Goal: Task Accomplishment & Management: Manage account settings

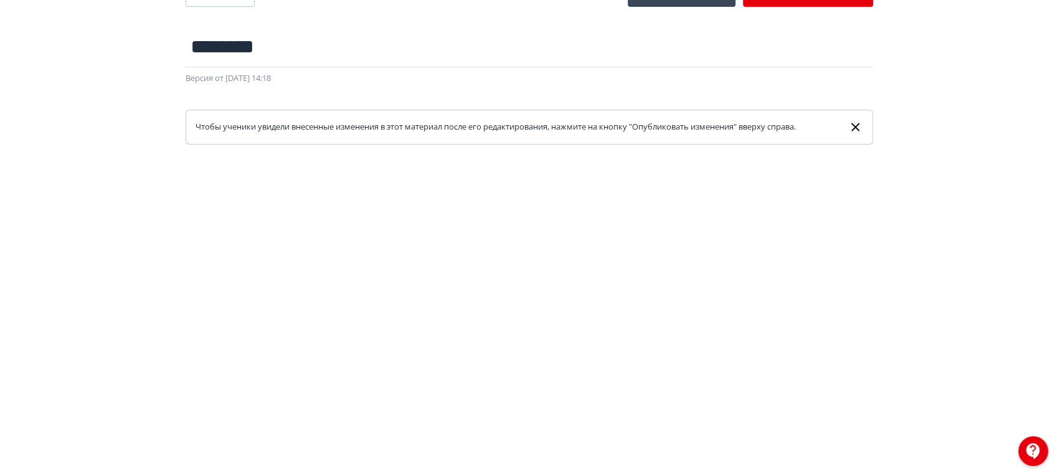
scroll to position [24, 0]
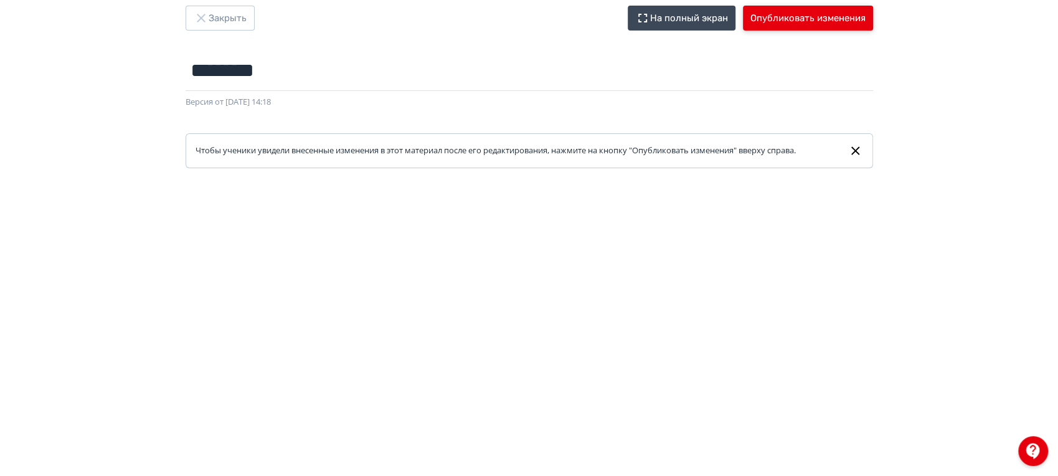
click at [759, 20] on button "Опубликовать изменения" at bounding box center [808, 18] width 130 height 25
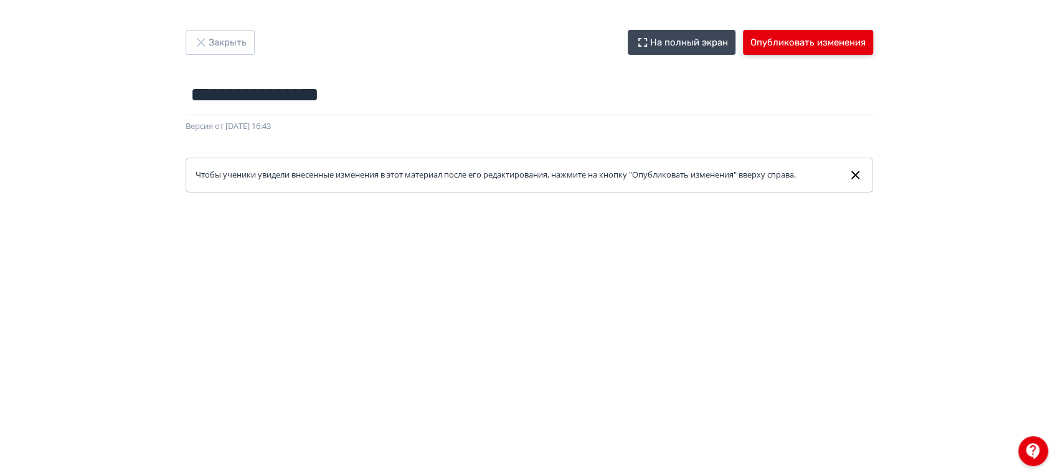
click at [805, 47] on button "Опубликовать изменения" at bounding box center [808, 42] width 130 height 25
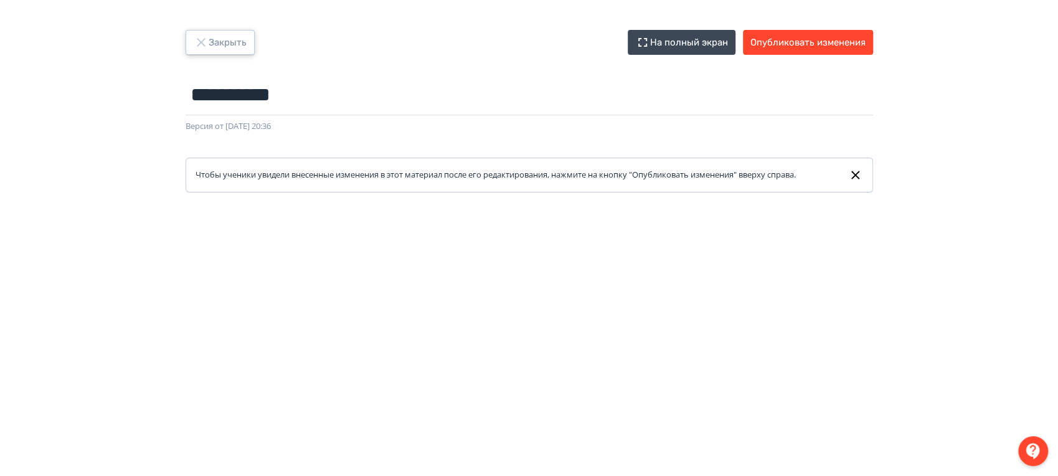
click at [204, 40] on icon "button" at bounding box center [201, 42] width 15 height 15
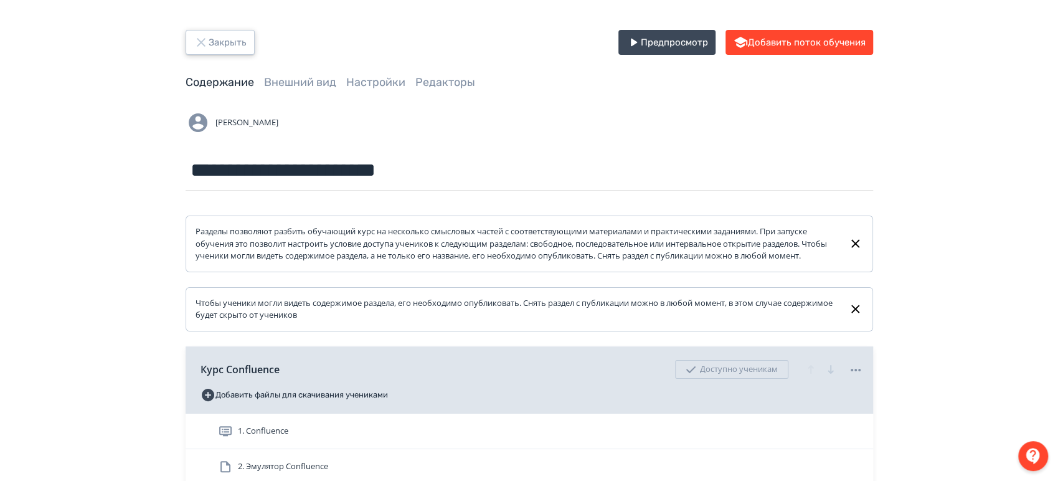
click at [237, 51] on button "Закрыть" at bounding box center [219, 42] width 69 height 25
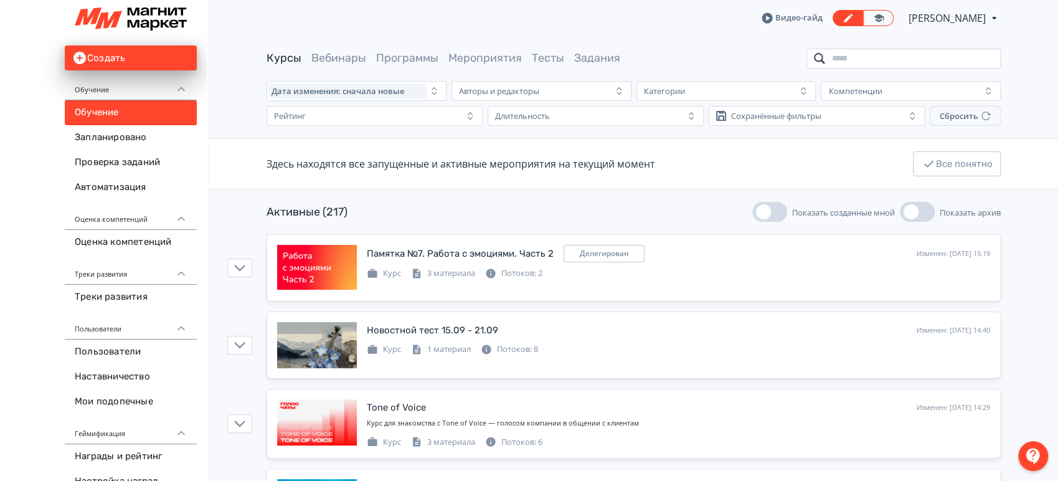
click at [911, 62] on input "search" at bounding box center [903, 59] width 194 height 20
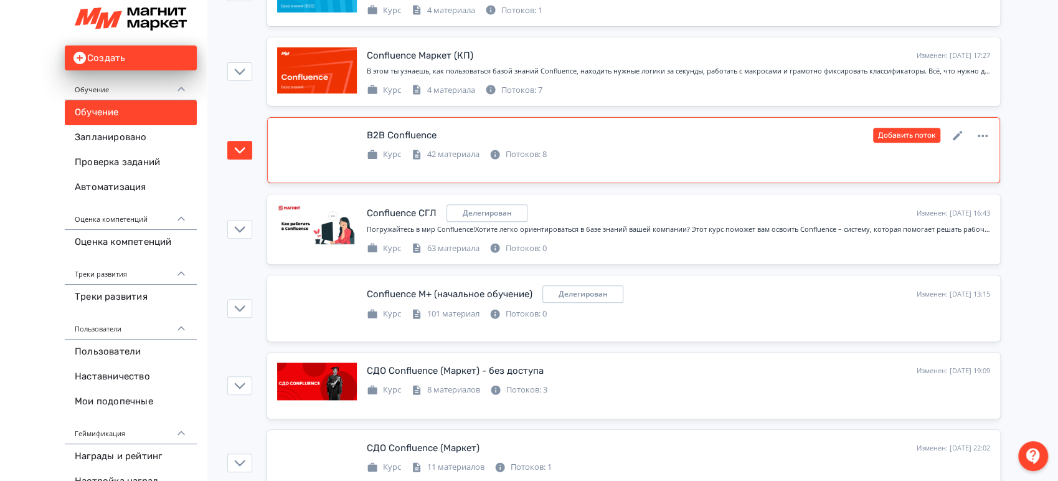
scroll to position [276, 0]
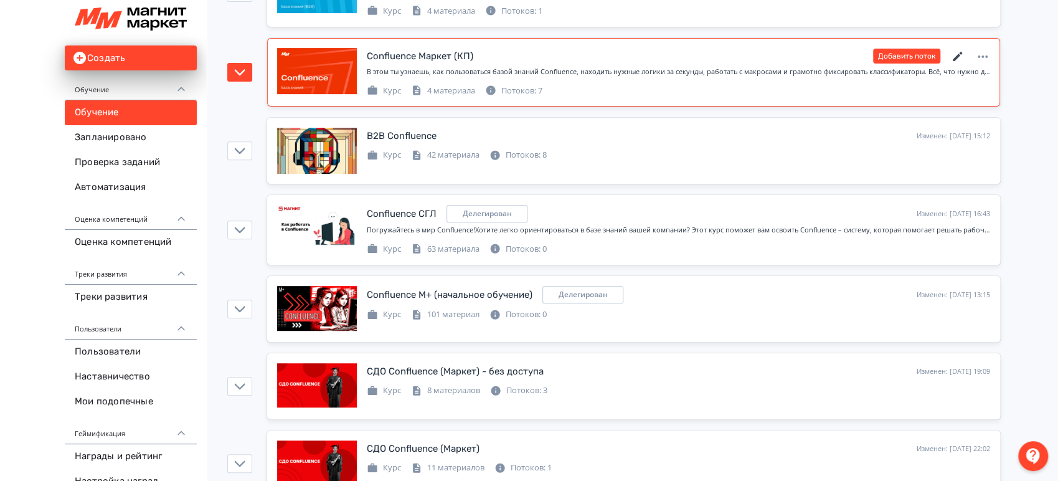
type input "*****"
click at [956, 58] on icon at bounding box center [956, 56] width 9 height 9
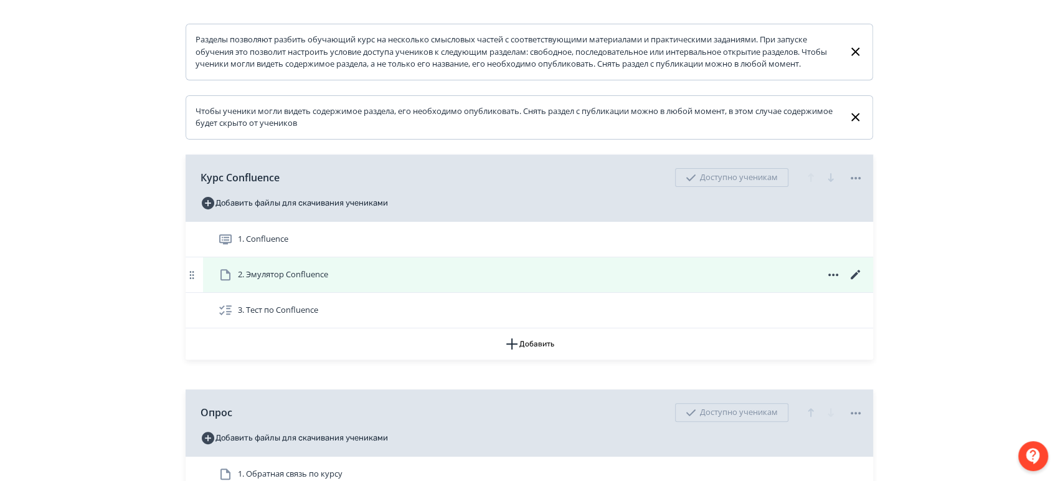
scroll to position [207, 0]
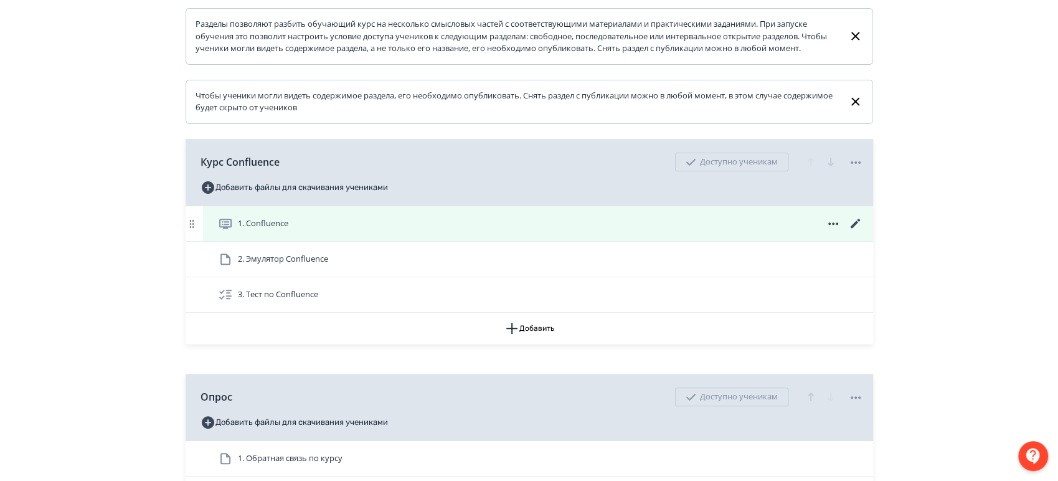
click at [478, 241] on div "1. Confluence" at bounding box center [538, 223] width 670 height 35
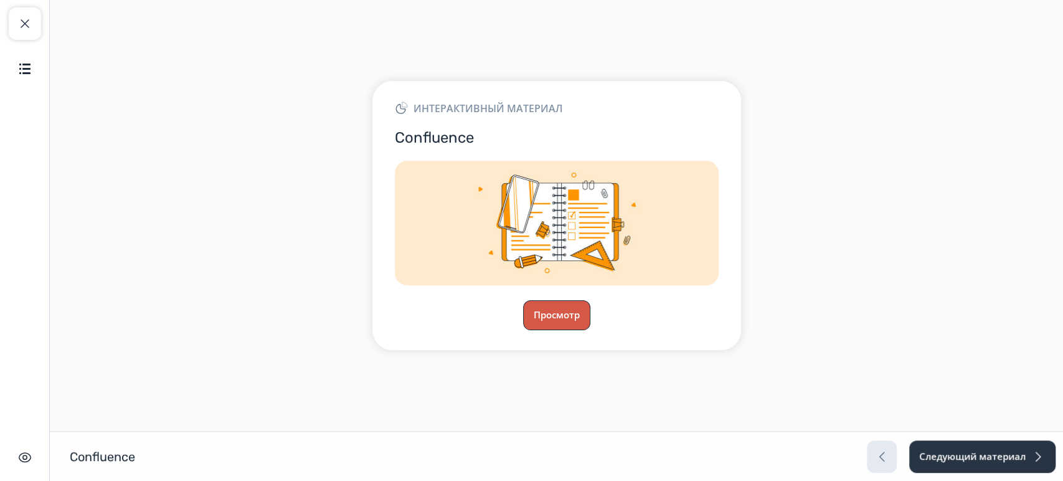
click at [556, 311] on button "Просмотр" at bounding box center [556, 315] width 67 height 30
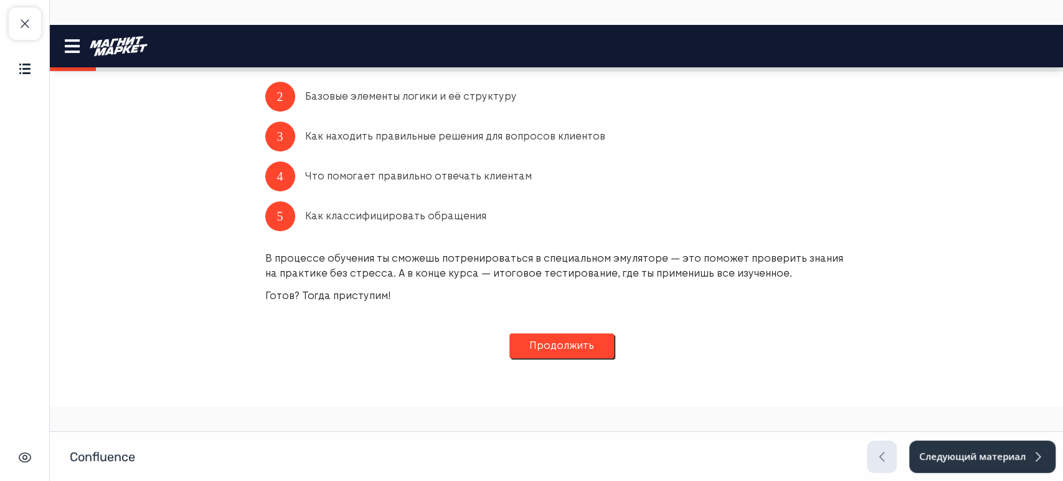
scroll to position [428, 0]
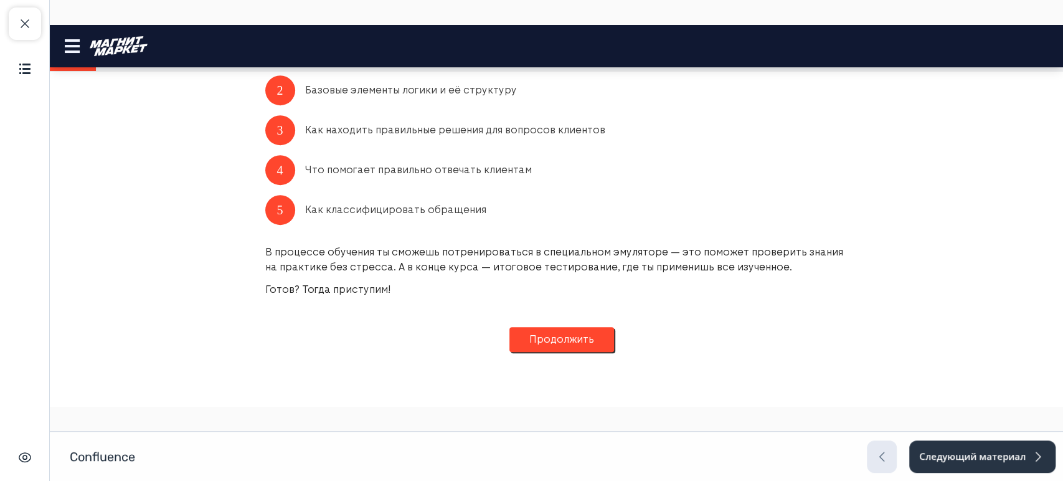
click at [542, 332] on button "Продолжить" at bounding box center [561, 339] width 105 height 25
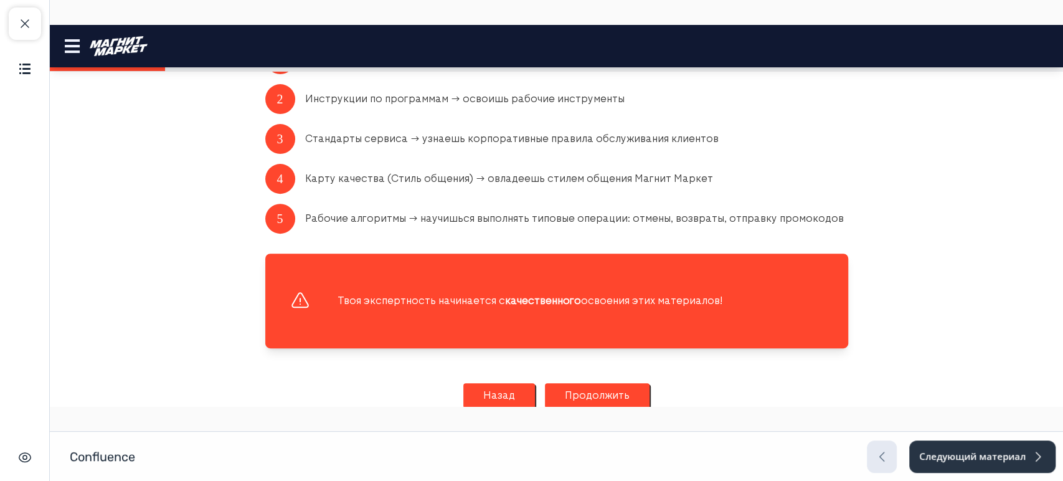
scroll to position [314, 0]
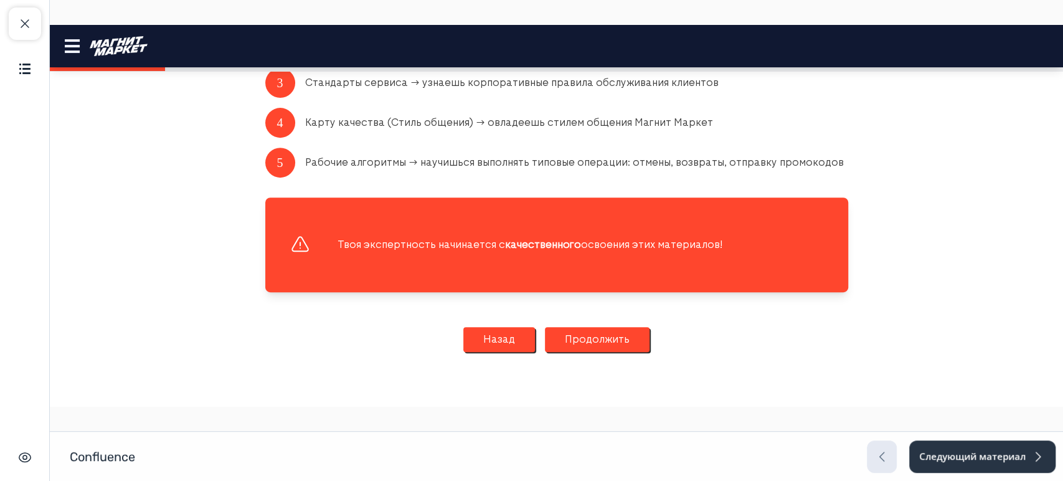
click at [563, 339] on button "Продолжить" at bounding box center [597, 339] width 105 height 25
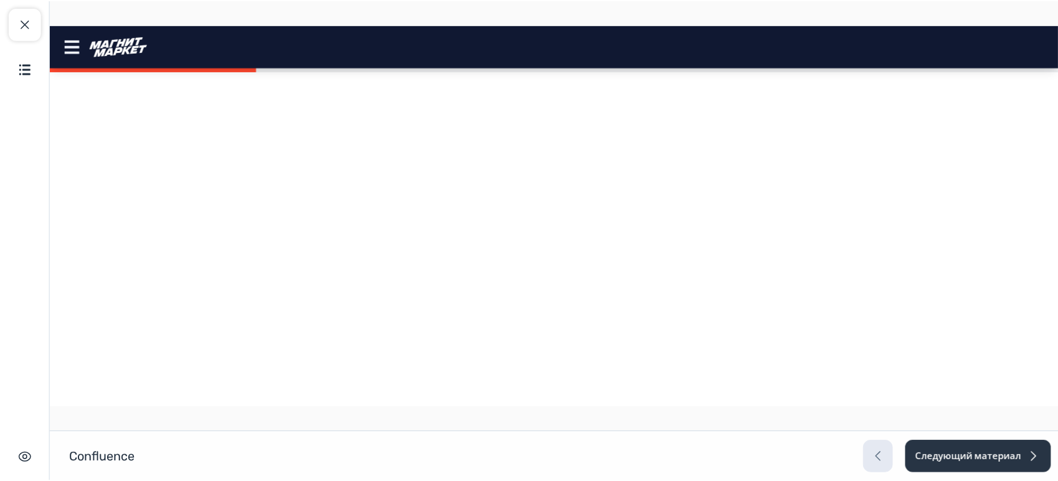
scroll to position [484, 0]
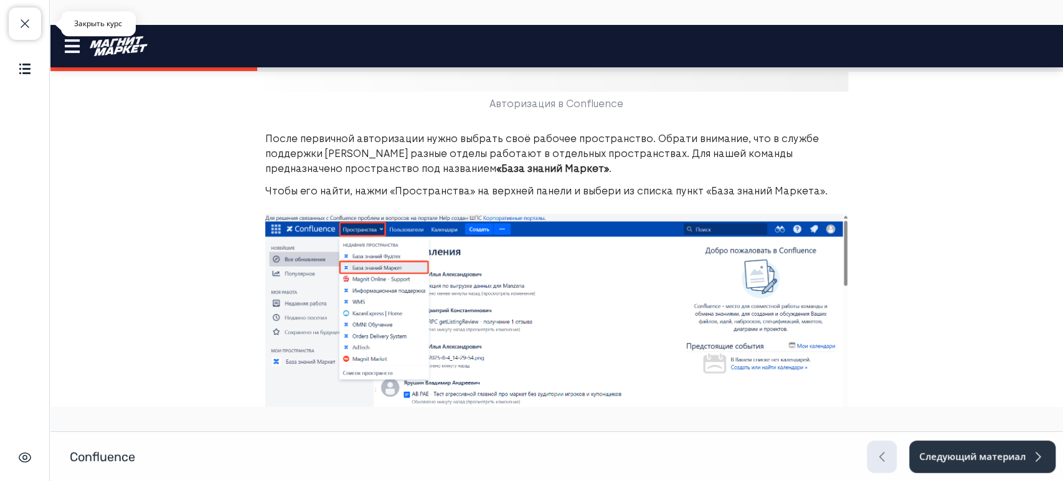
click at [30, 23] on span "button" at bounding box center [24, 23] width 15 height 15
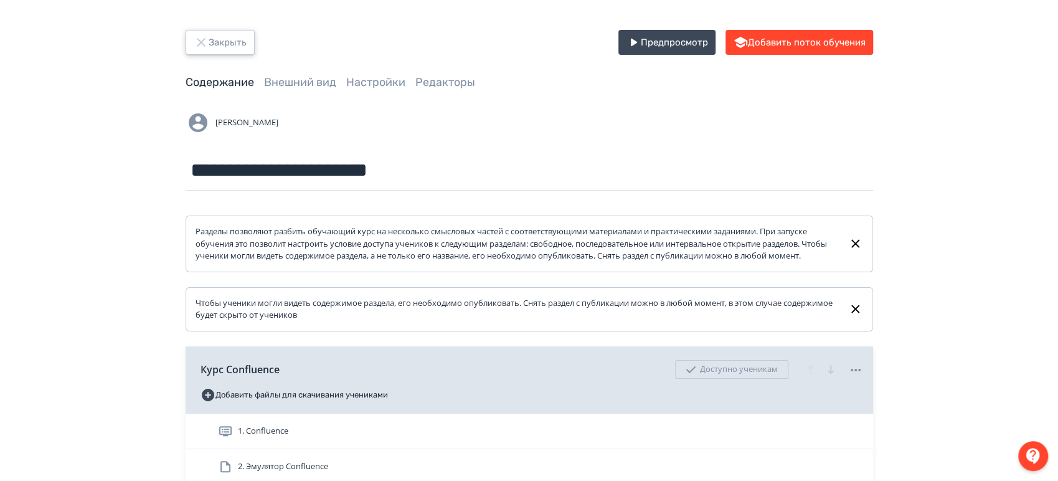
click at [195, 42] on icon "button" at bounding box center [201, 42] width 15 height 15
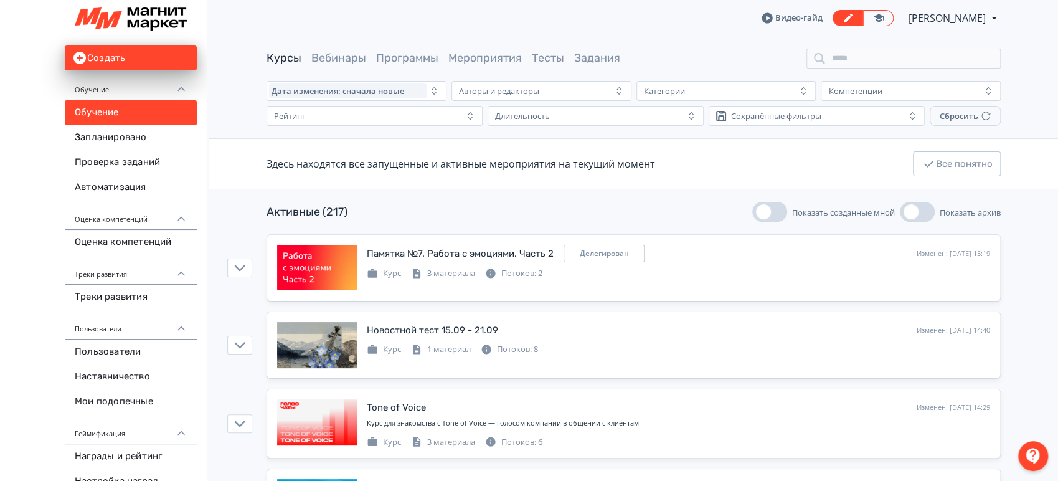
click at [975, 21] on span "[PERSON_NAME]" at bounding box center [947, 18] width 79 height 15
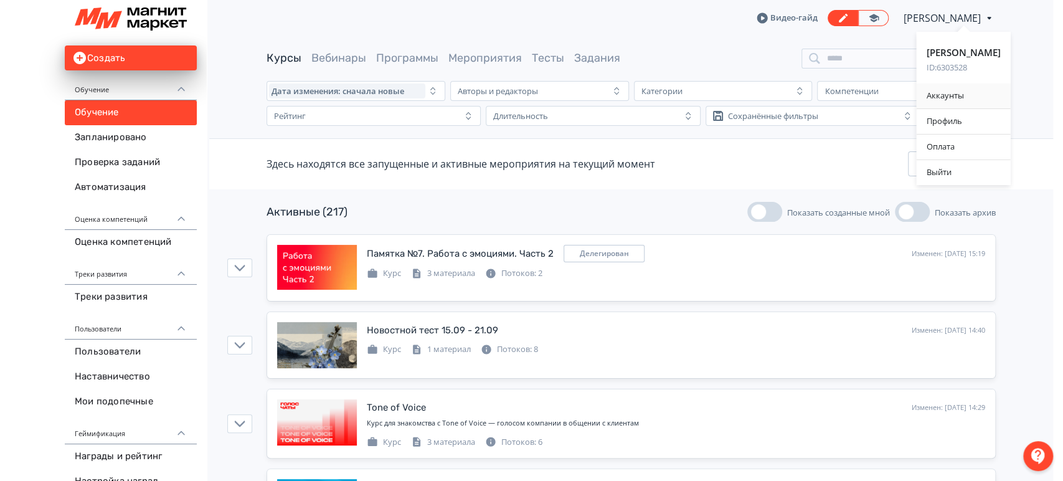
click at [942, 96] on div "Аккаунты" at bounding box center [963, 95] width 94 height 25
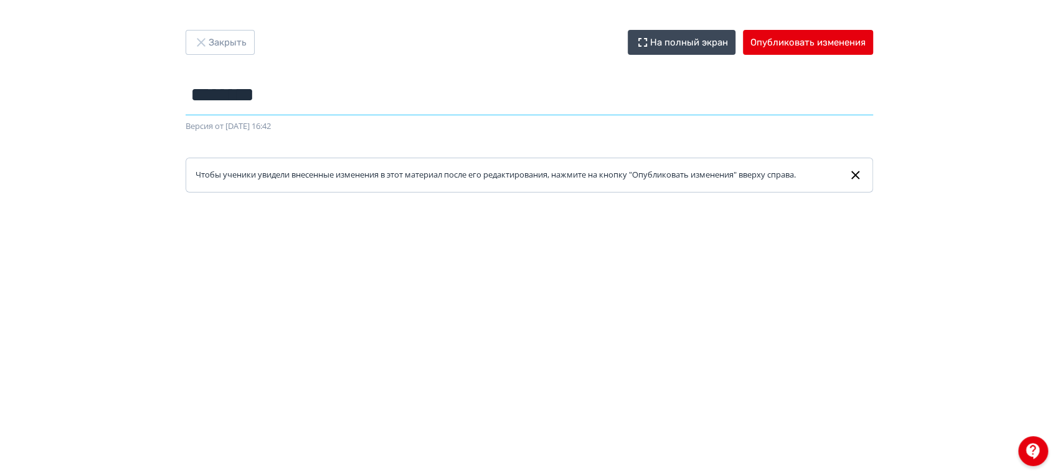
drag, startPoint x: 293, startPoint y: 96, endPoint x: 173, endPoint y: 98, distance: 120.1
click at [173, 98] on div "Закрыть На полный экран Опубликовать изменения ******** Название задания... Вер…" at bounding box center [529, 111] width 747 height 162
type input "**********"
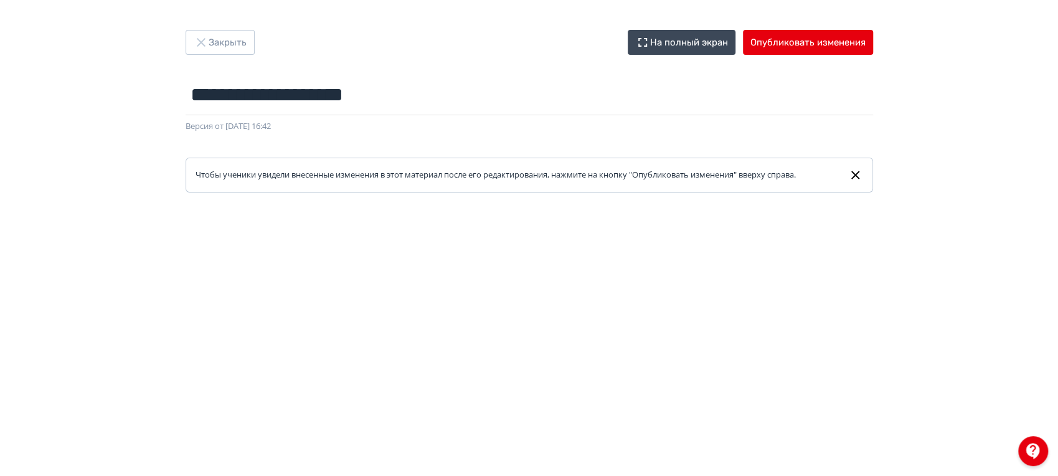
click at [420, 53] on div "Закрыть На полный экран Опубликовать изменения" at bounding box center [528, 42] width 687 height 25
click at [534, 204] on div at bounding box center [529, 472] width 1058 height 560
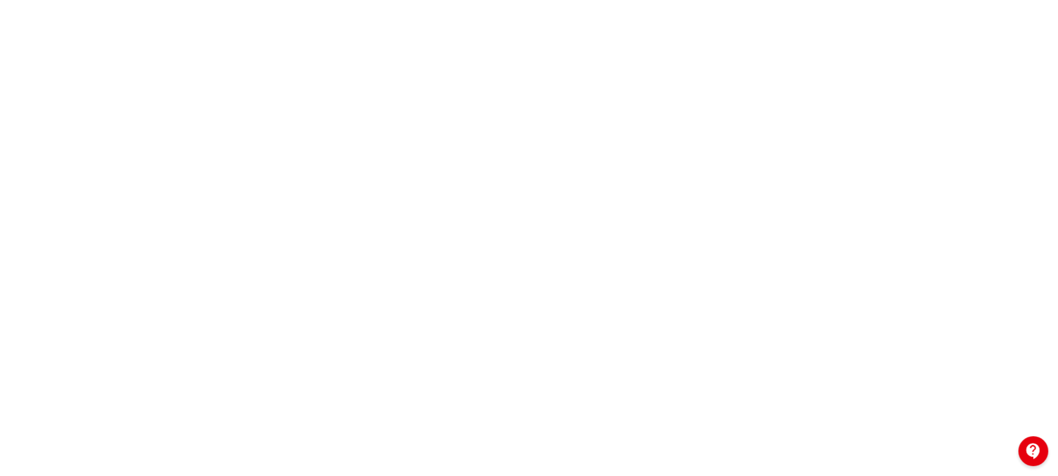
scroll to position [24, 0]
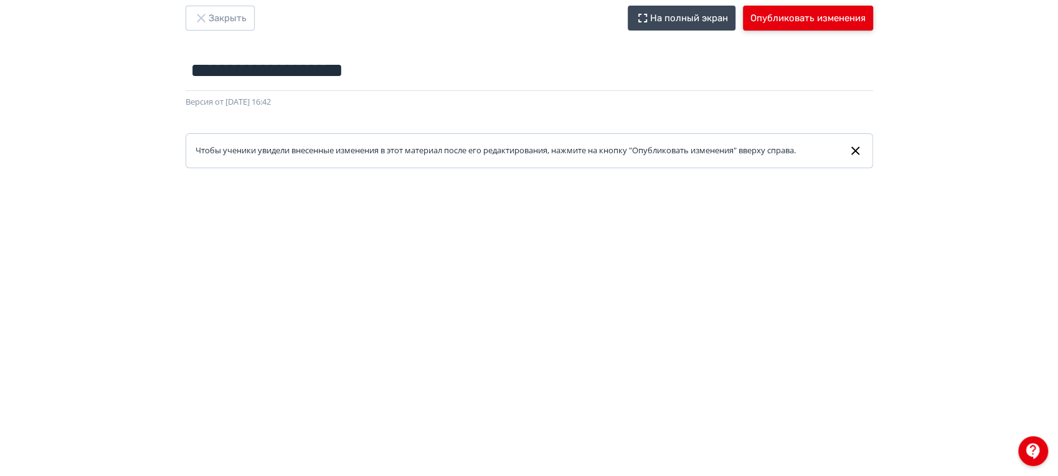
click at [811, 21] on button "Опубликовать изменения" at bounding box center [808, 18] width 130 height 25
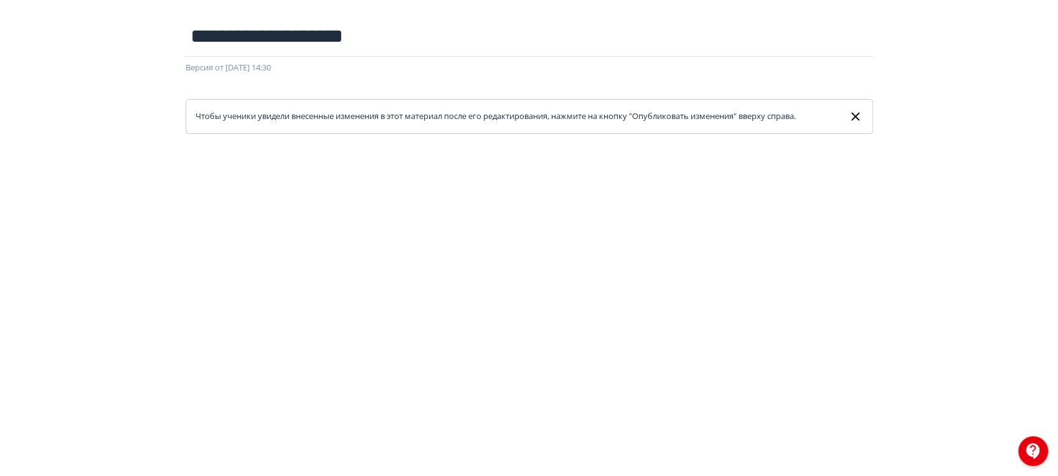
scroll to position [301, 0]
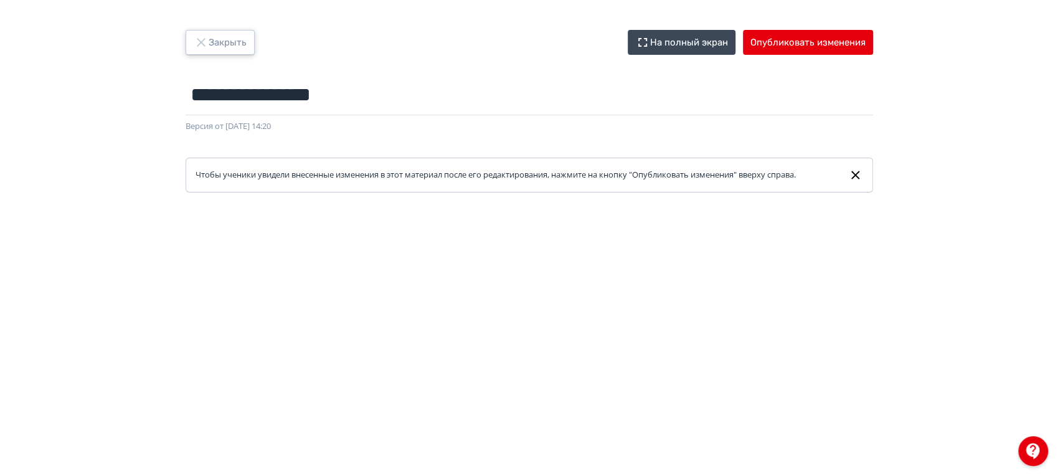
click at [242, 39] on button "Закрыть" at bounding box center [219, 42] width 69 height 25
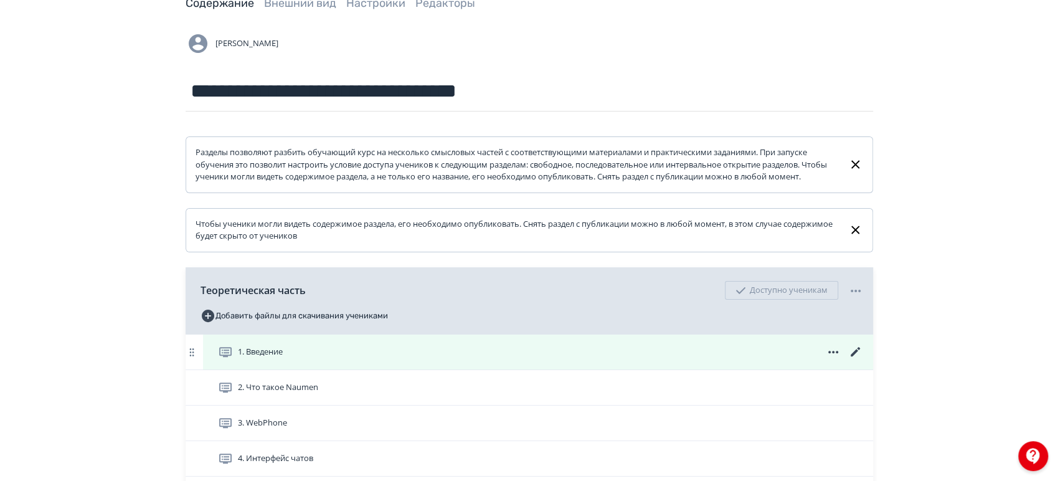
scroll to position [138, 0]
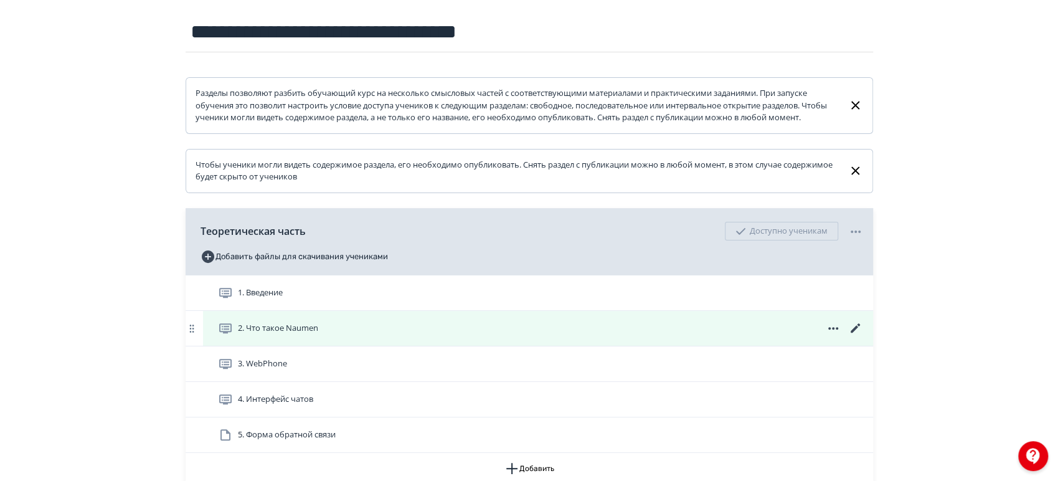
click at [860, 336] on icon at bounding box center [855, 328] width 15 height 15
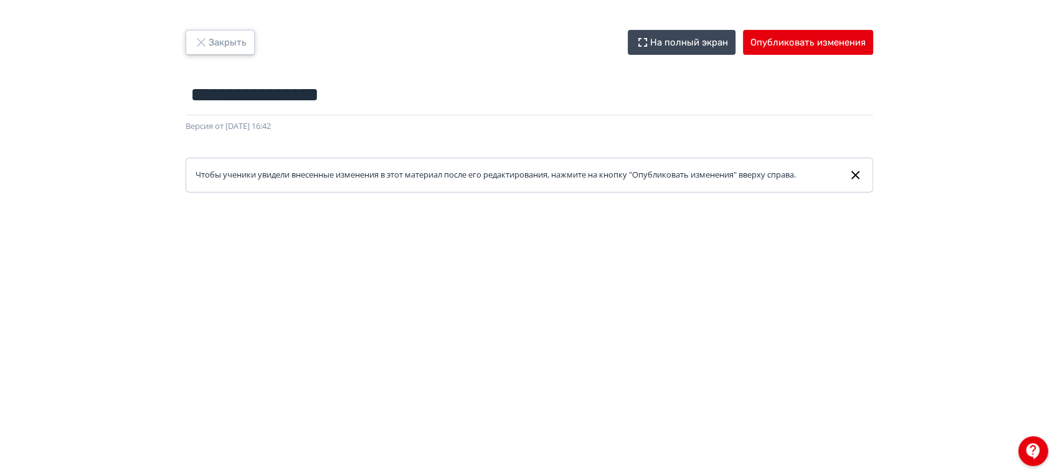
click at [245, 52] on button "Закрыть" at bounding box center [219, 42] width 69 height 25
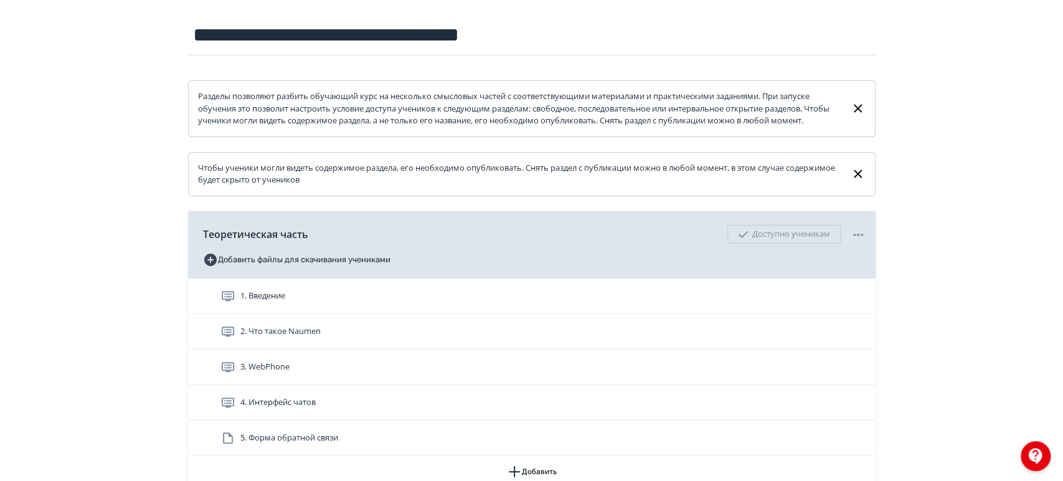
scroll to position [257, 0]
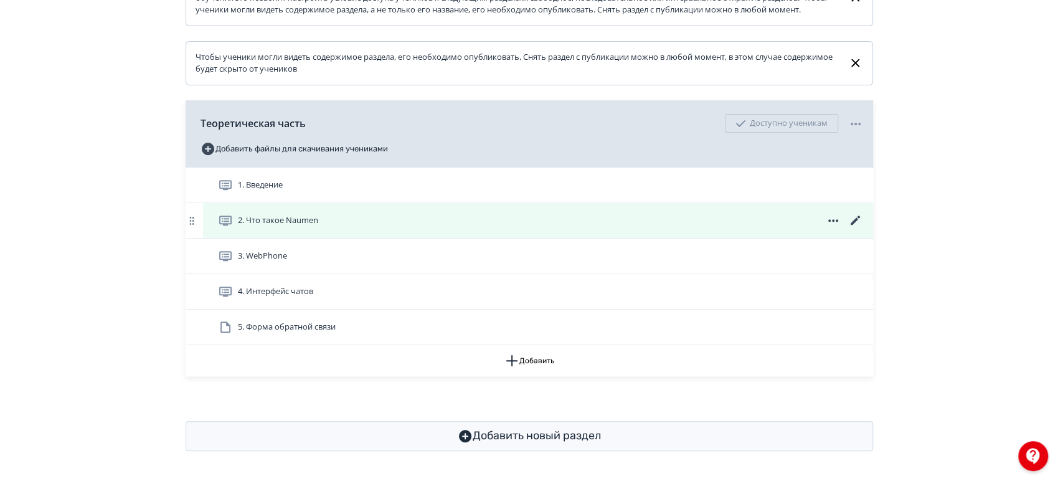
click at [837, 217] on icon at bounding box center [832, 220] width 15 height 15
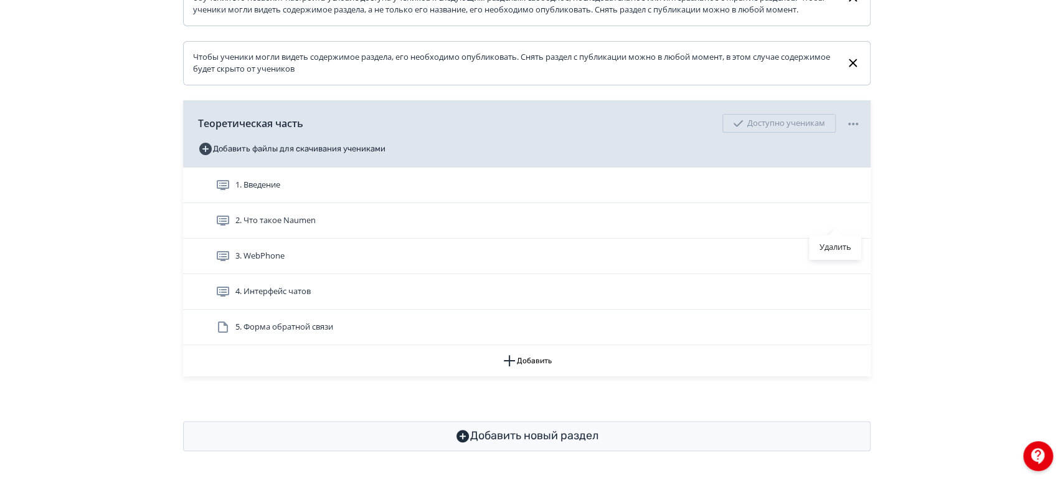
drag, startPoint x: 833, startPoint y: 244, endPoint x: 588, endPoint y: 52, distance: 312.2
click at [833, 244] on div "Удалить" at bounding box center [835, 247] width 52 height 25
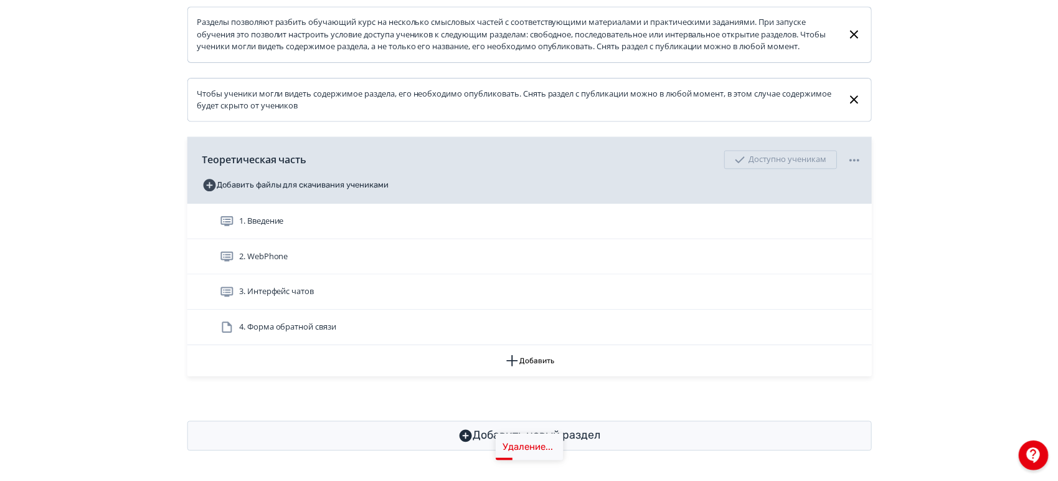
scroll to position [222, 0]
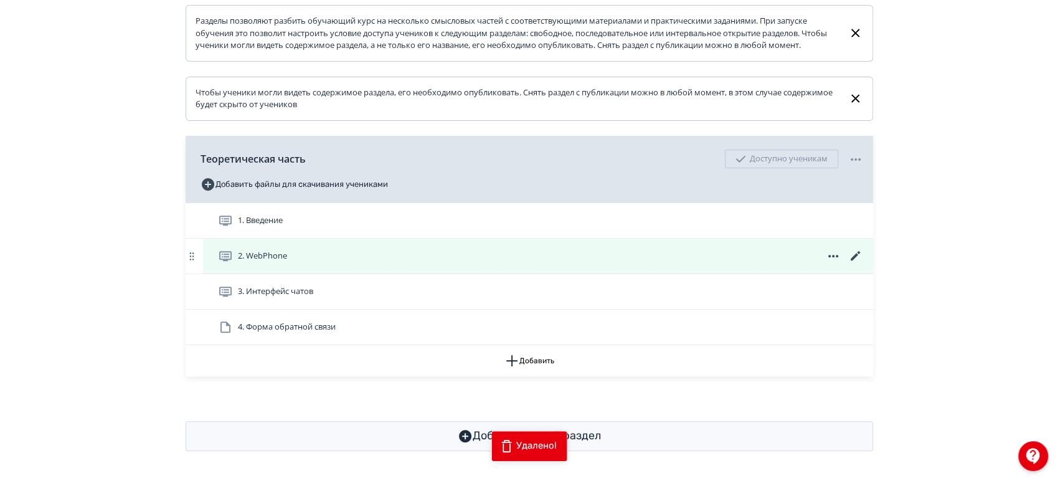
click at [854, 255] on icon at bounding box center [854, 255] width 9 height 9
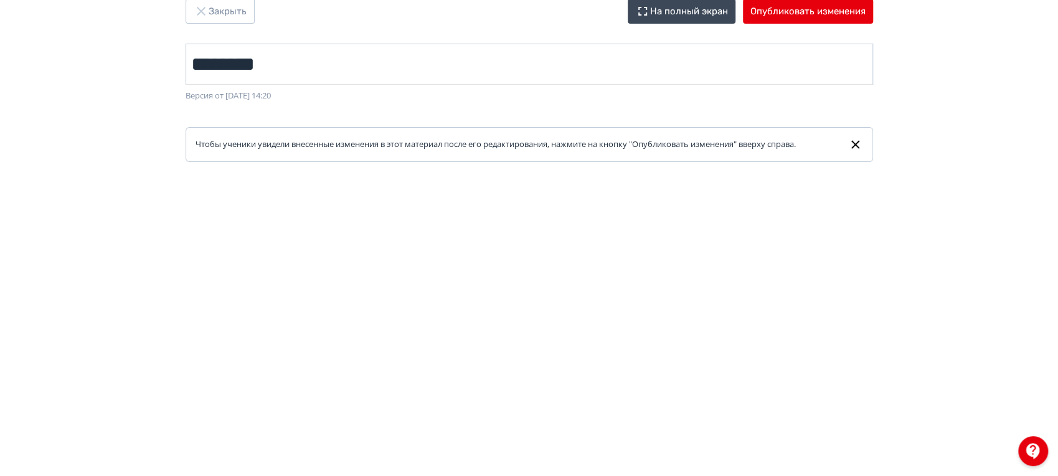
scroll to position [24, 0]
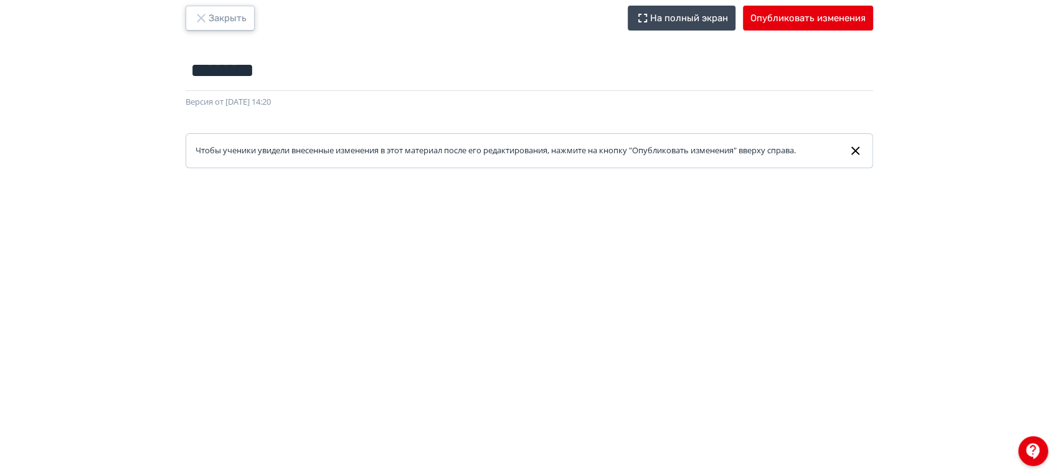
click at [223, 12] on button "Закрыть" at bounding box center [219, 18] width 69 height 25
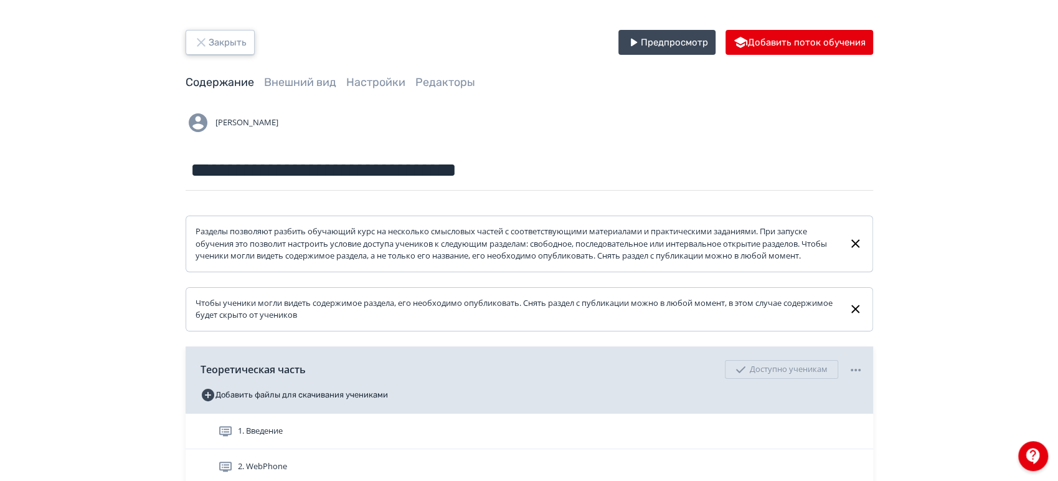
click at [228, 44] on button "Закрыть" at bounding box center [219, 42] width 69 height 25
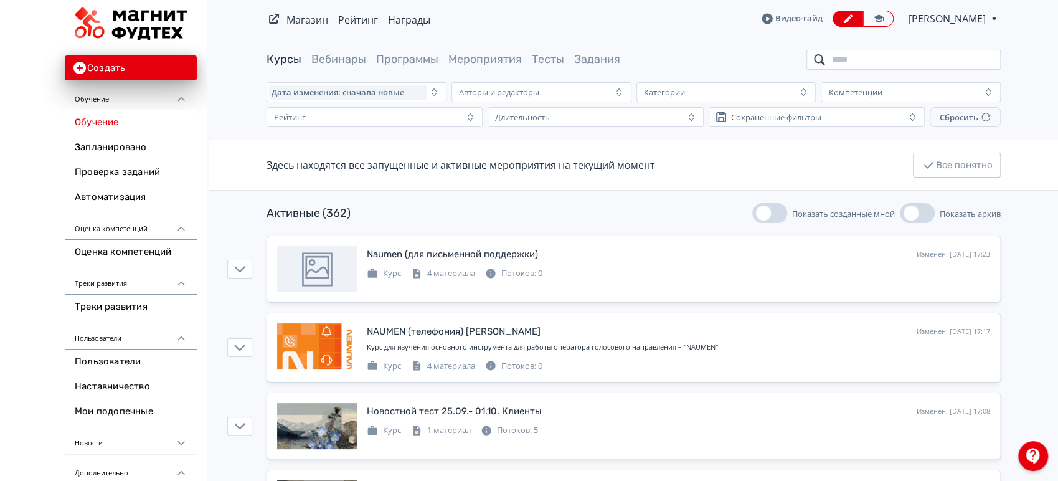
click at [873, 63] on input "search" at bounding box center [903, 60] width 194 height 20
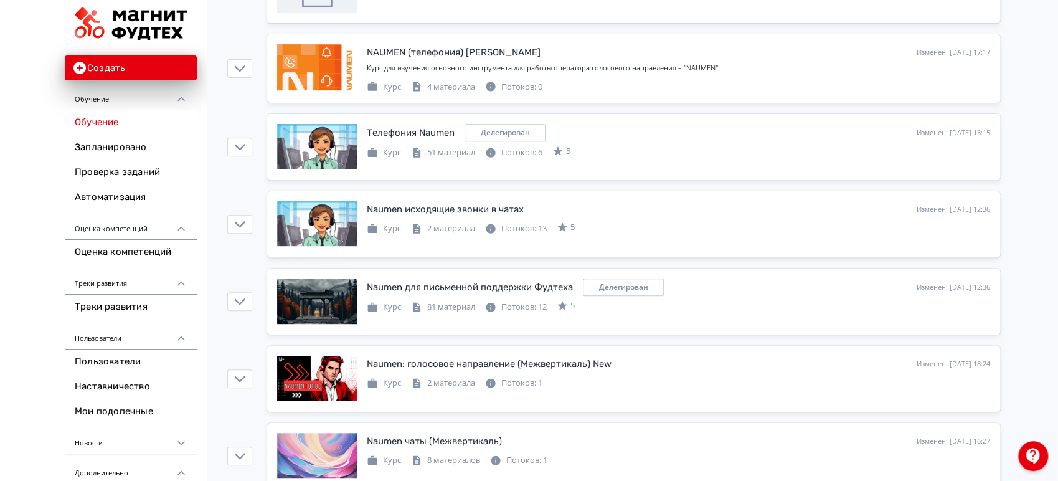
scroll to position [345, 0]
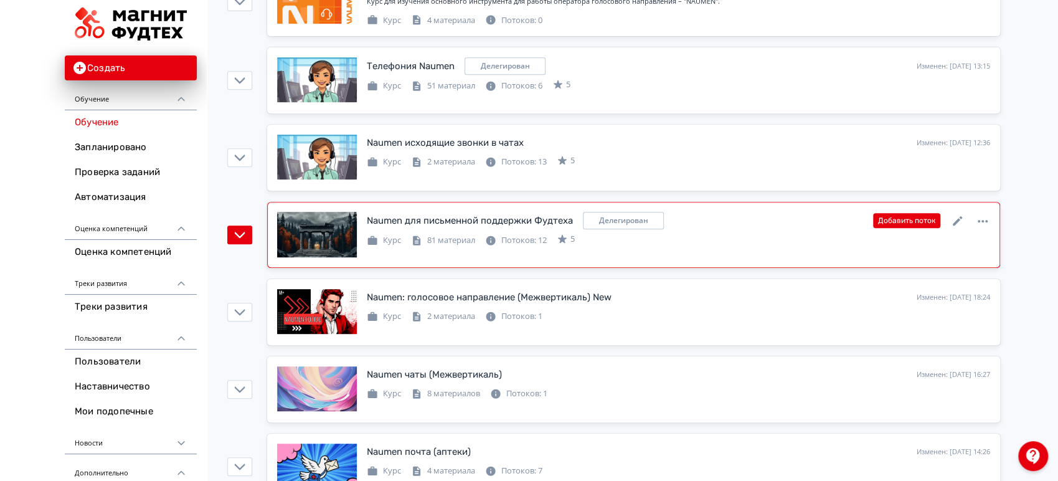
type input "*****"
click at [955, 217] on icon at bounding box center [957, 221] width 15 height 15
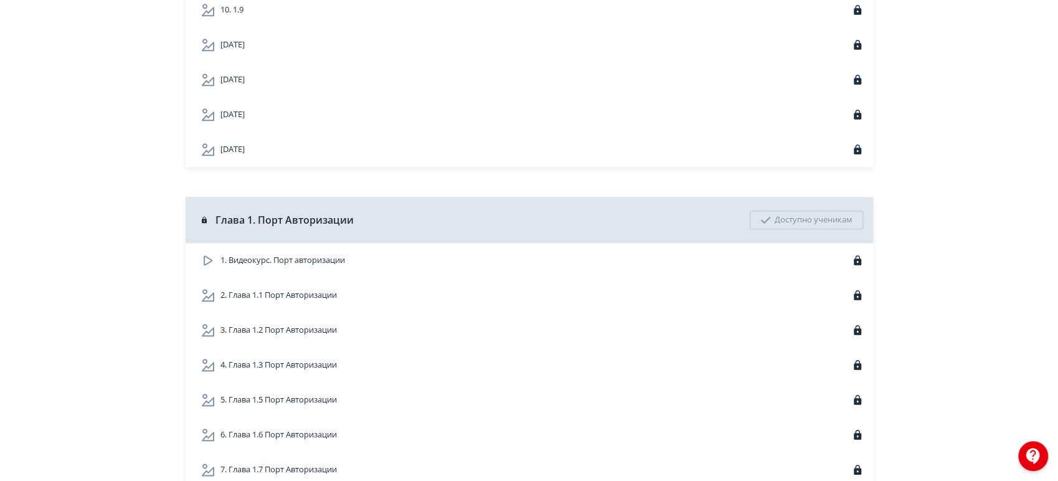
scroll to position [968, 0]
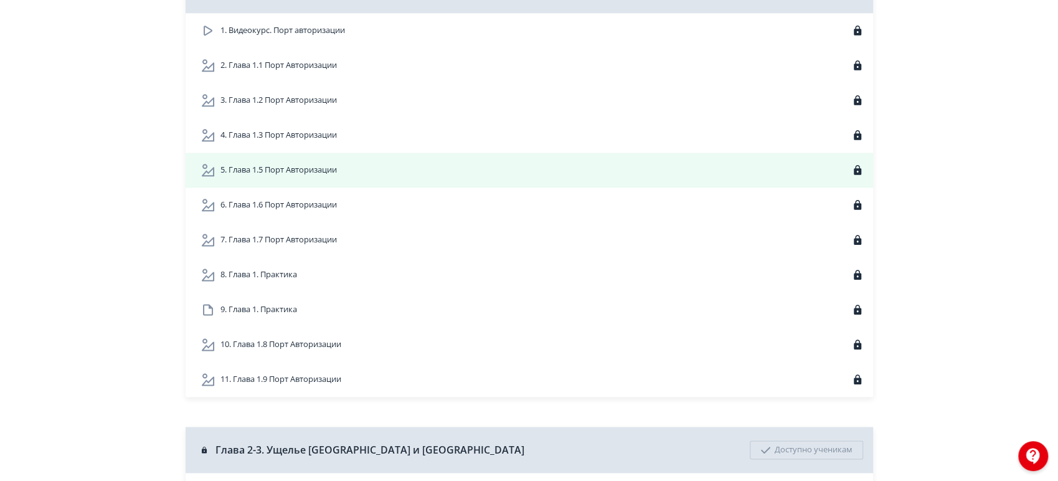
click at [658, 187] on div "5. Глава 1.5 Порт Авторизации" at bounding box center [528, 170] width 687 height 35
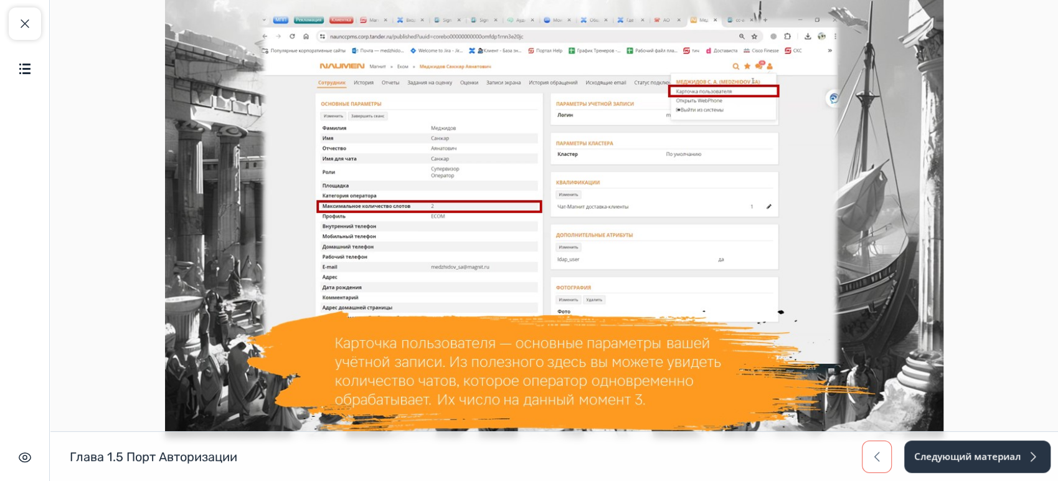
click at [890, 452] on button "button" at bounding box center [876, 456] width 30 height 32
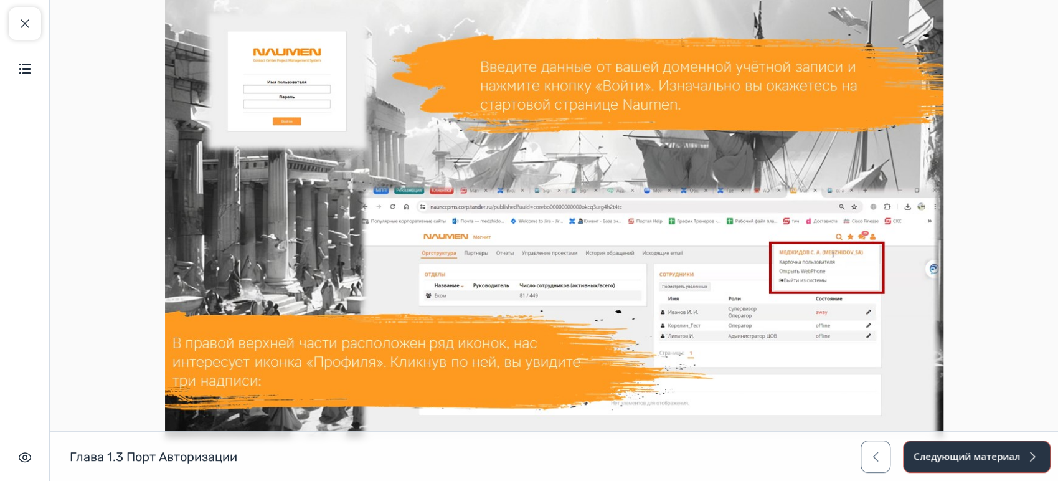
click at [976, 454] on button "Следующий материал" at bounding box center [977, 456] width 148 height 32
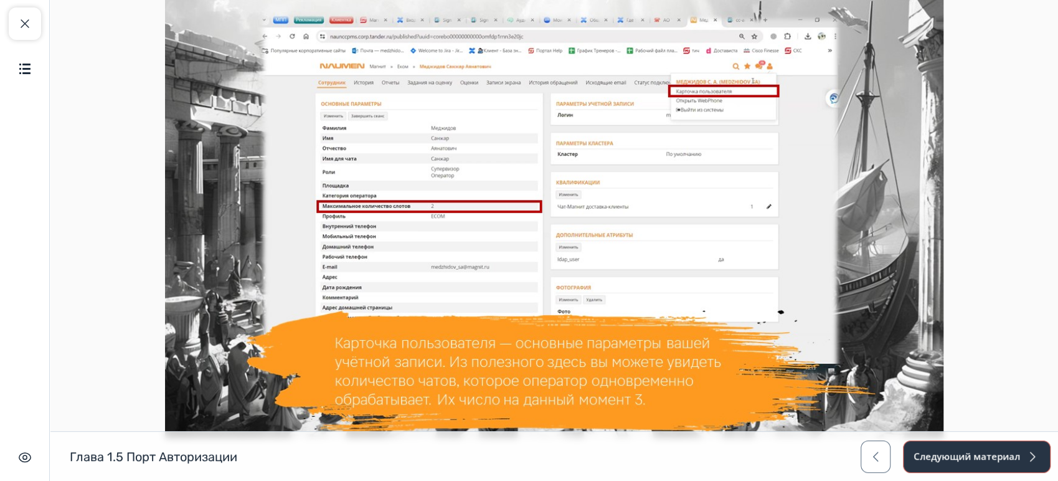
click at [949, 453] on button "Следующий материал" at bounding box center [977, 456] width 148 height 32
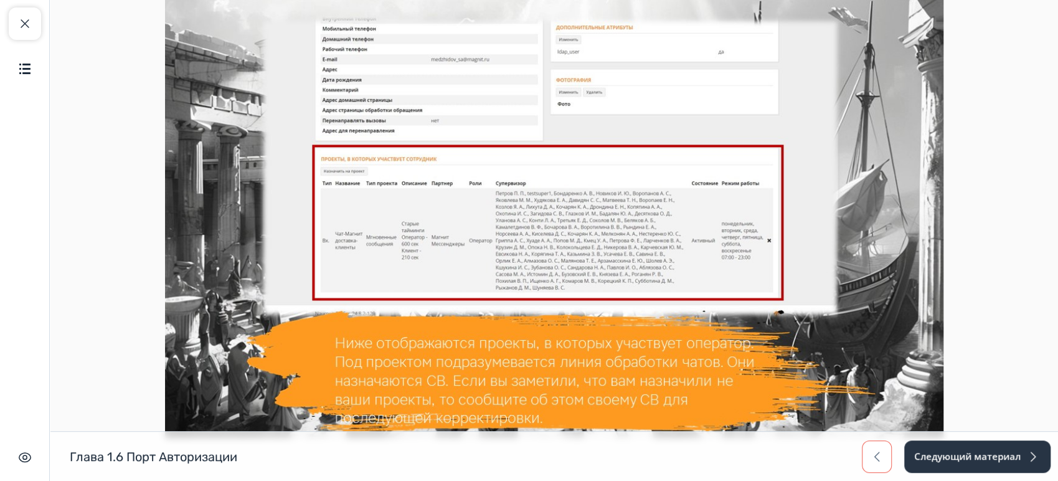
click at [866, 446] on button "button" at bounding box center [876, 456] width 30 height 32
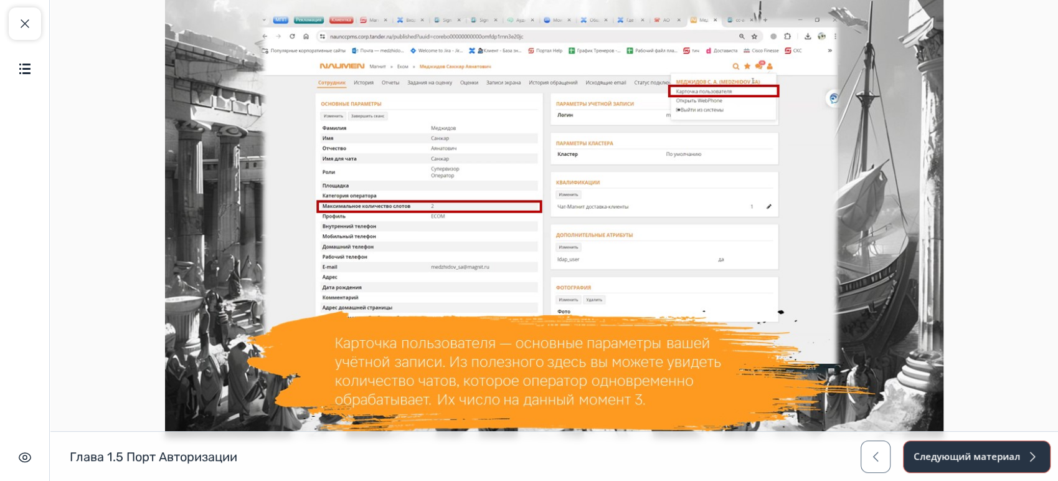
click at [939, 461] on button "Следующий материал" at bounding box center [977, 456] width 148 height 32
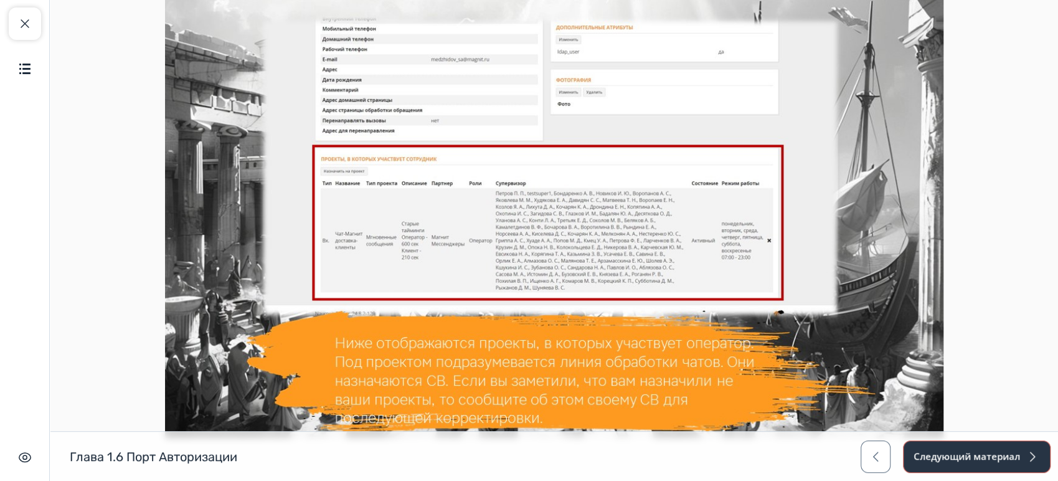
click at [933, 459] on button "Следующий материал" at bounding box center [977, 456] width 148 height 32
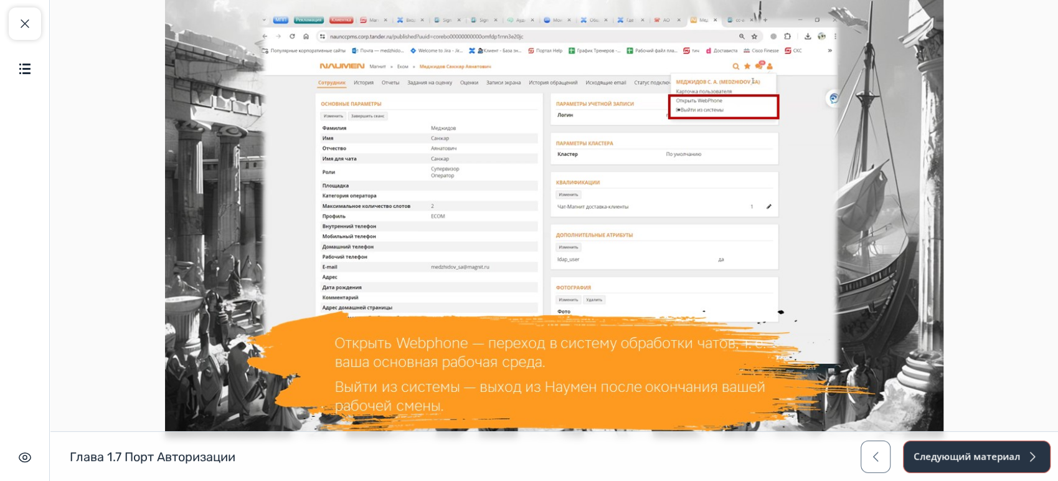
click at [911, 449] on button "Следующий материал" at bounding box center [977, 456] width 148 height 32
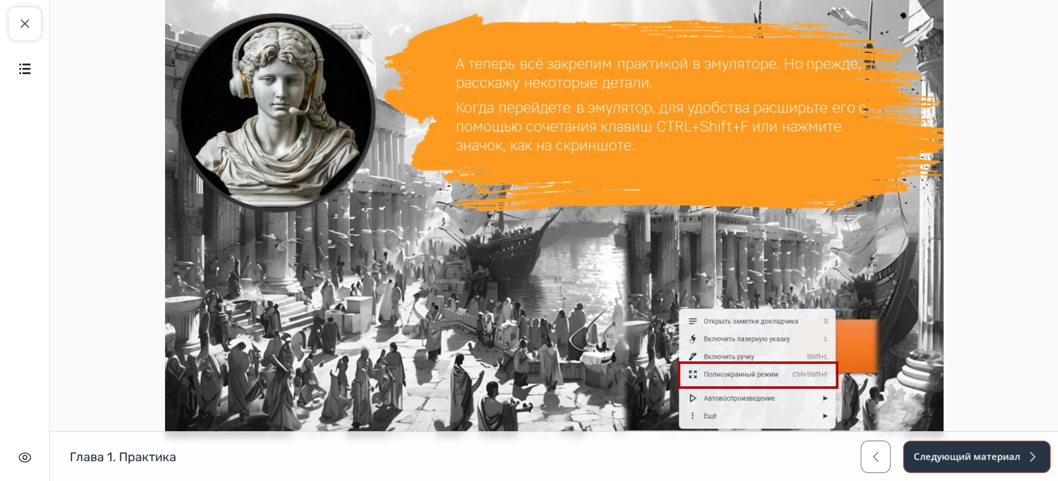
click at [911, 453] on button "Следующий материал" at bounding box center [977, 456] width 148 height 32
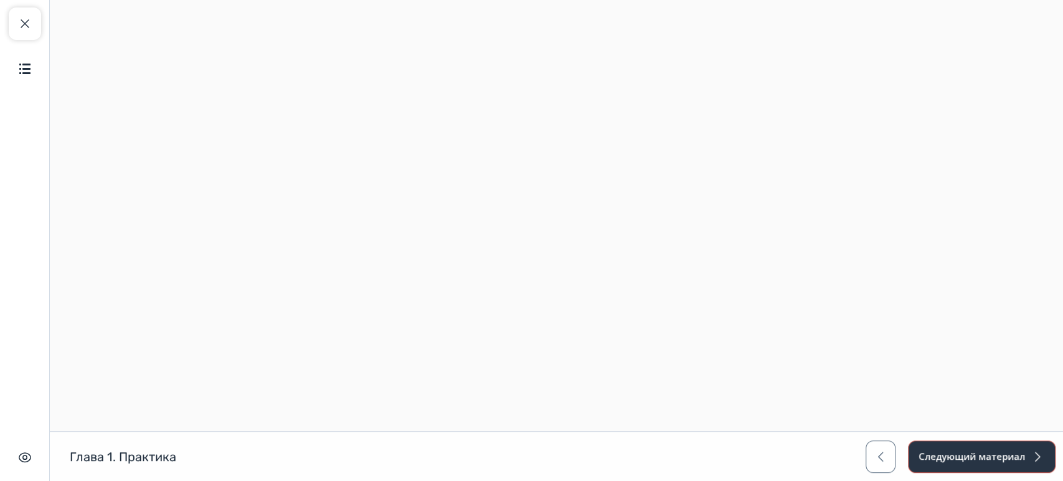
click at [927, 457] on button "Следующий материал" at bounding box center [982, 456] width 148 height 32
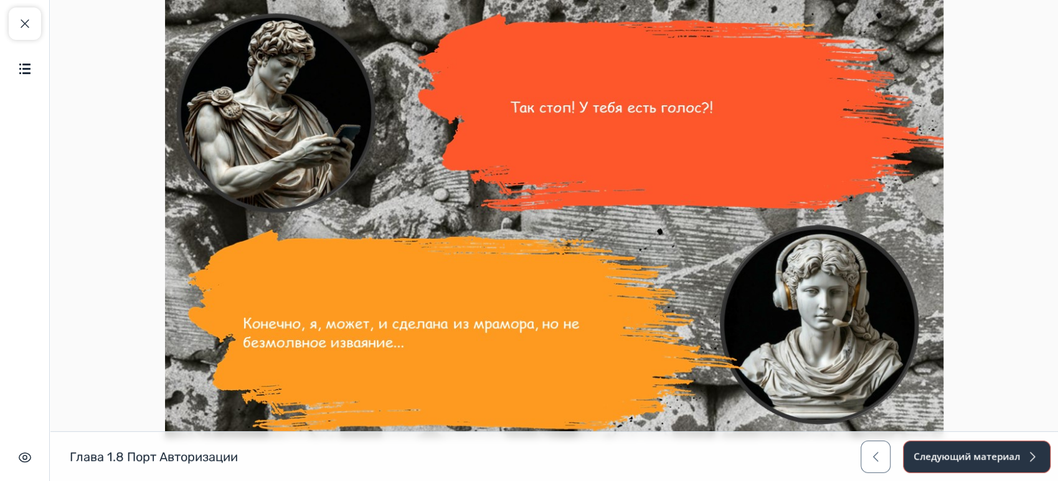
click at [932, 456] on button "Следующий материал" at bounding box center [977, 456] width 148 height 32
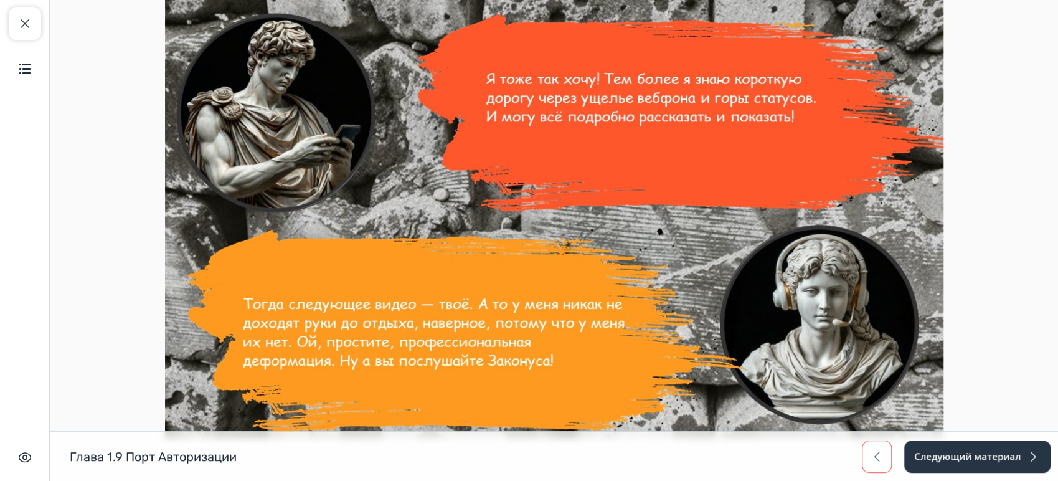
click at [880, 456] on span "button" at bounding box center [876, 456] width 15 height 15
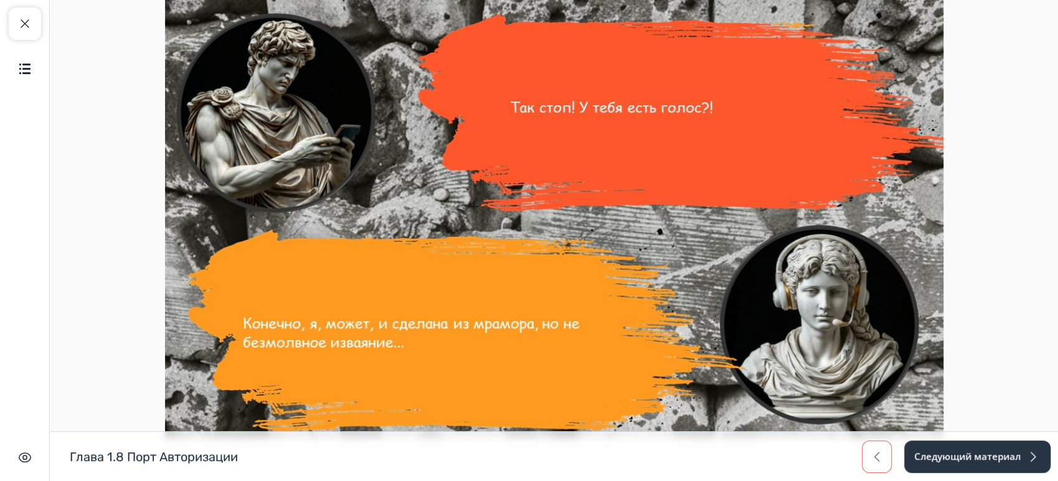
click at [878, 456] on span "button" at bounding box center [876, 456] width 15 height 15
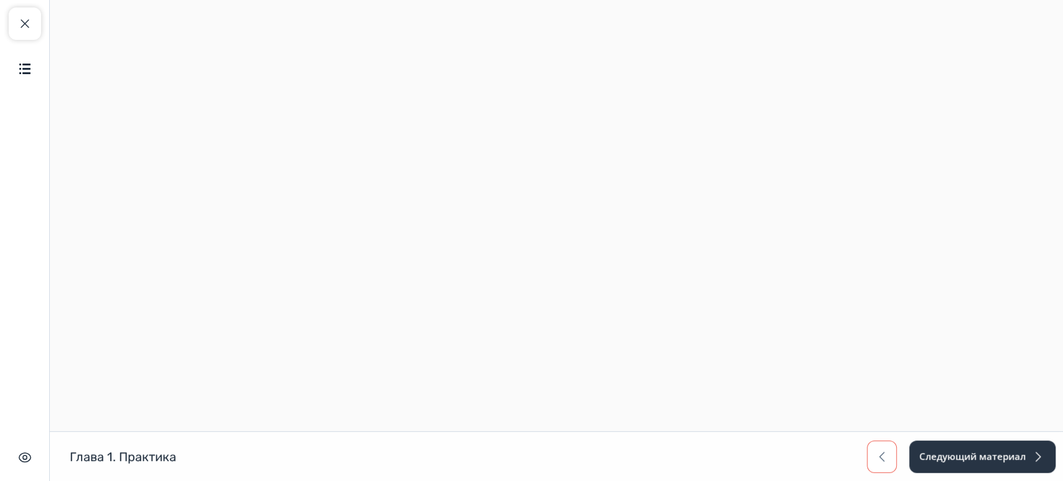
click at [876, 455] on span "button" at bounding box center [881, 456] width 15 height 15
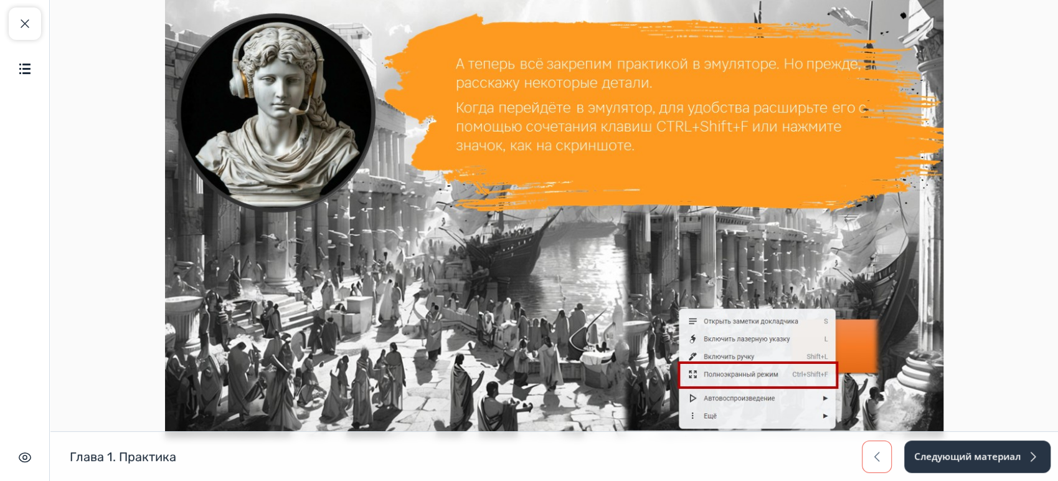
click at [876, 455] on span "button" at bounding box center [876, 456] width 15 height 15
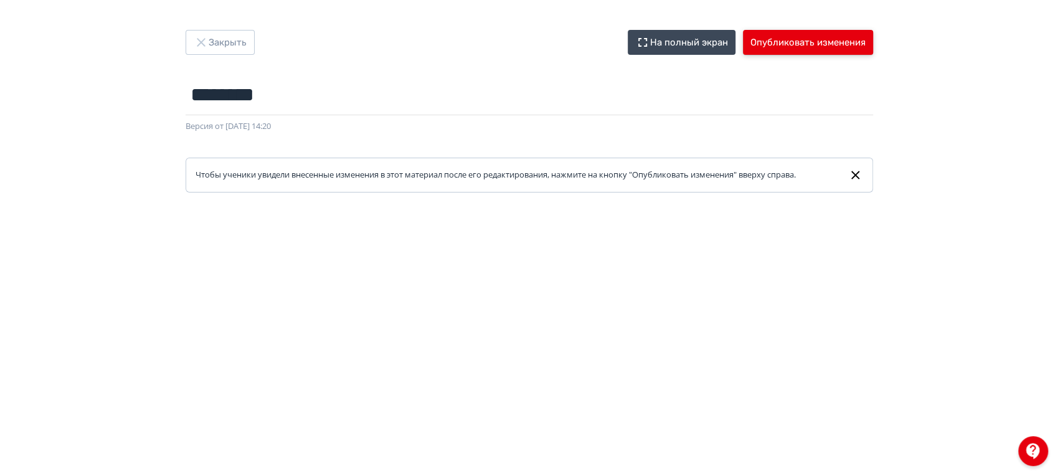
click at [804, 50] on button "Опубликовать изменения" at bounding box center [808, 42] width 130 height 25
